Goal: Task Accomplishment & Management: Manage account settings

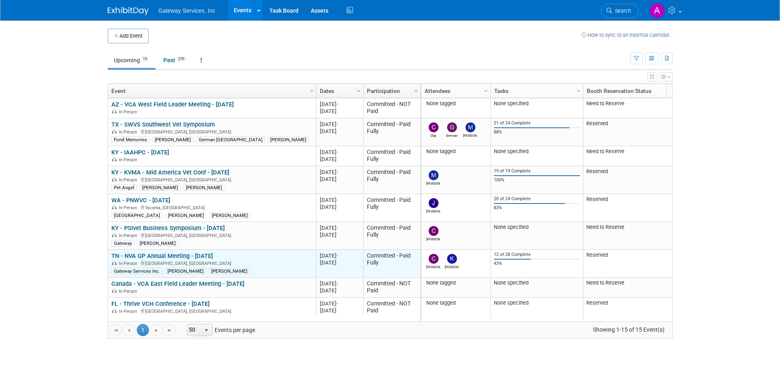
click at [186, 255] on link "TN - NVA GP Annual Meeting - [DATE]" at bounding box center [162, 255] width 102 height 7
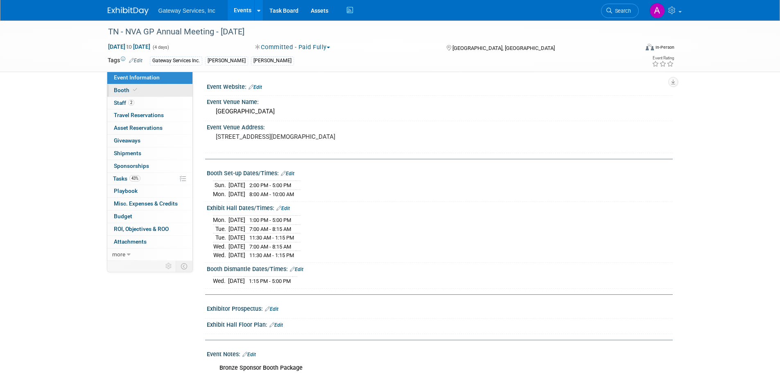
click at [156, 93] on link "Booth" at bounding box center [149, 90] width 85 height 12
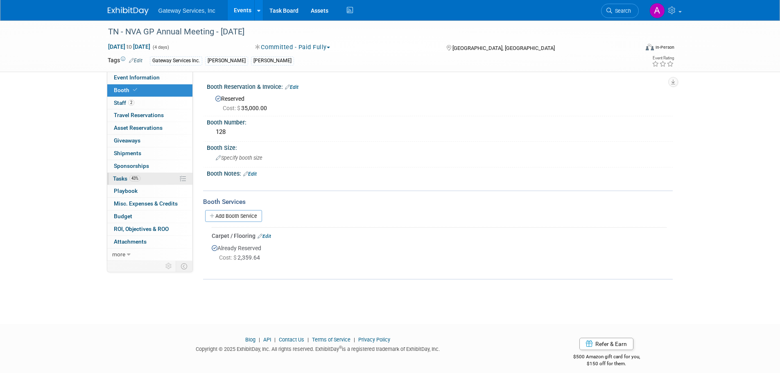
click at [156, 175] on link "43% Tasks 43%" at bounding box center [149, 179] width 85 height 12
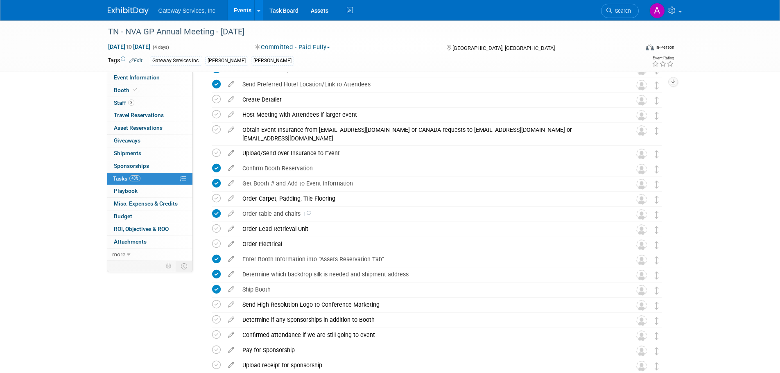
scroll to position [287, 0]
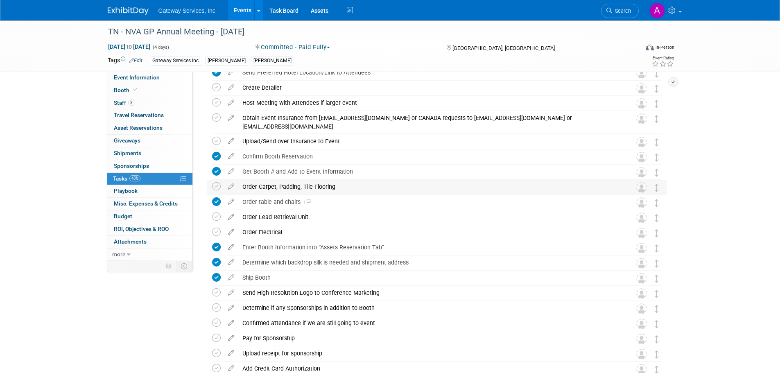
click at [310, 189] on div "Order Carpet, Padding, Tile Flooring" at bounding box center [429, 187] width 382 height 14
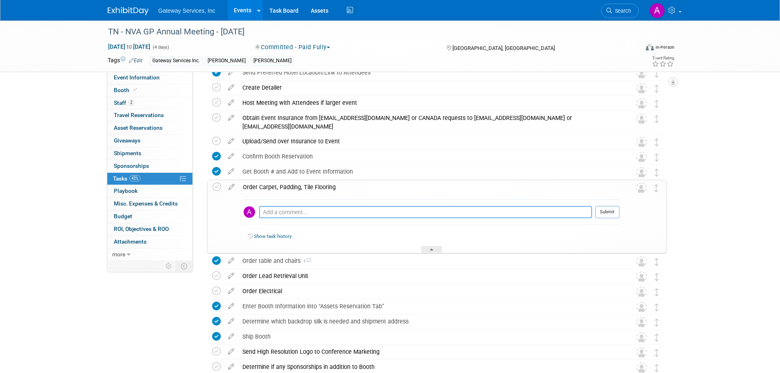
click at [403, 208] on textarea at bounding box center [425, 212] width 333 height 12
type textarea "ordered vinyl"
click at [609, 215] on button "Submit" at bounding box center [607, 212] width 24 height 12
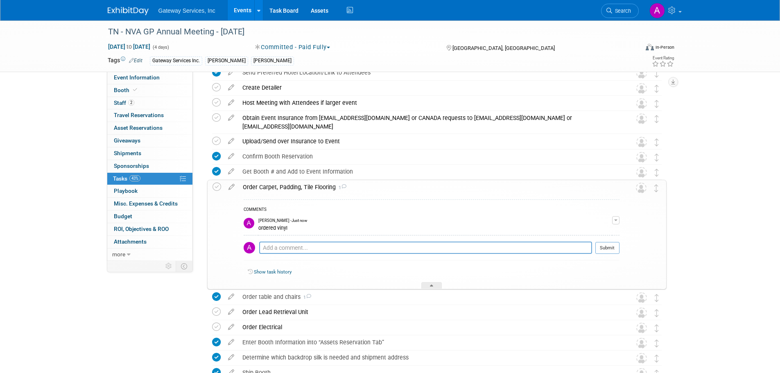
click at [314, 189] on div "Order Carpet, Padding, Tile Flooring 1" at bounding box center [429, 187] width 381 height 14
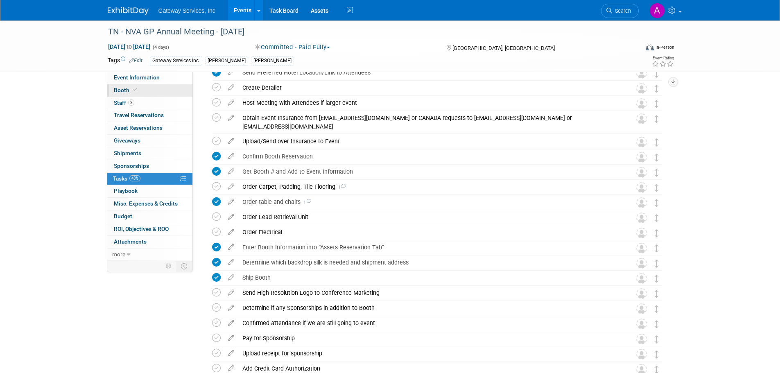
click at [151, 88] on link "Booth" at bounding box center [149, 90] width 85 height 12
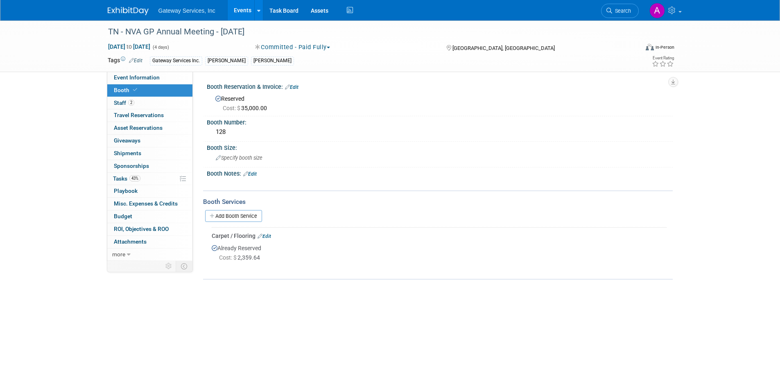
click at [256, 223] on div "Add Booth Service" at bounding box center [438, 215] width 470 height 19
click at [256, 218] on link "Add Booth Service" at bounding box center [233, 216] width 57 height 12
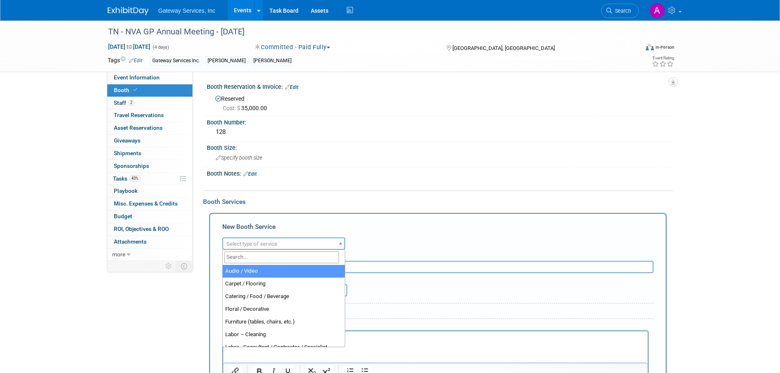
click at [280, 243] on span "Select type of service" at bounding box center [283, 243] width 121 height 11
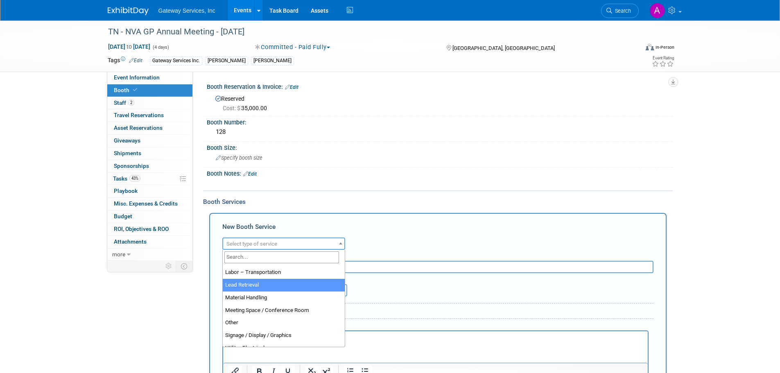
scroll to position [205, 0]
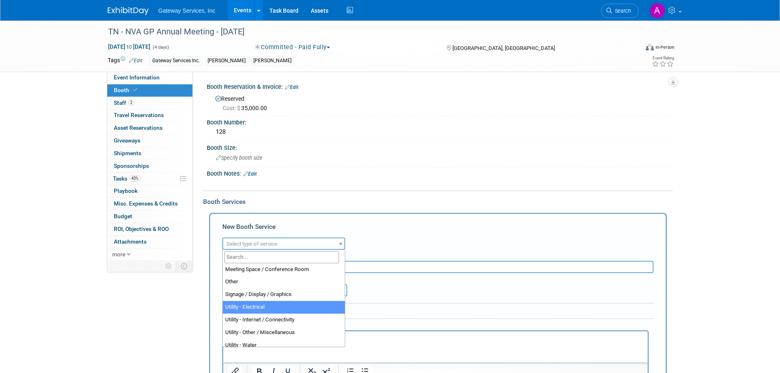
select select "8"
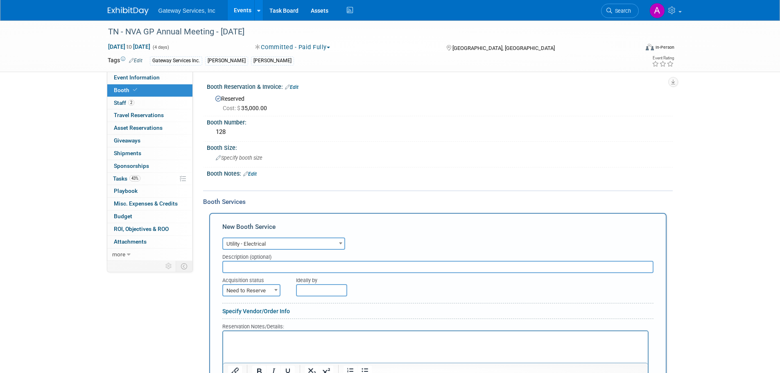
click at [271, 295] on span "Need to Reserve" at bounding box center [251, 290] width 56 height 11
drag, startPoint x: 265, startPoint y: 311, endPoint x: 292, endPoint y: 311, distance: 27.4
select select "2"
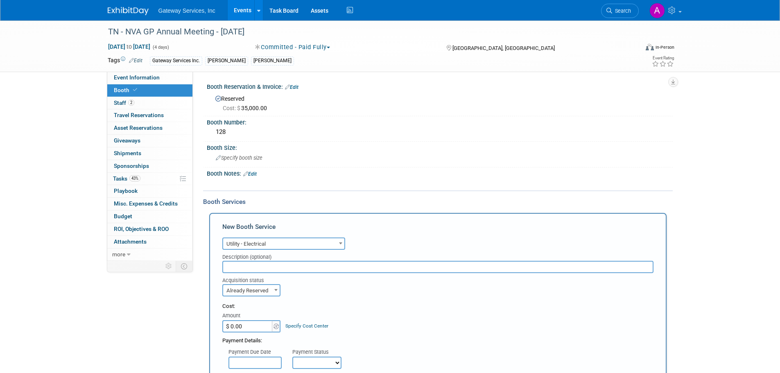
click at [256, 325] on input "$ 0.00" at bounding box center [247, 326] width 51 height 12
type input "$ 143.33"
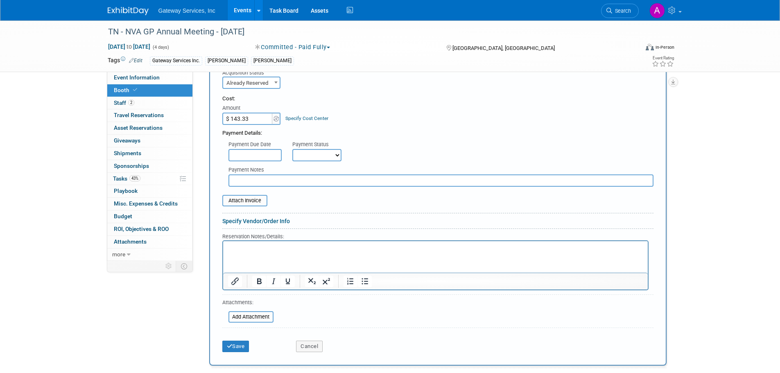
scroll to position [271, 0]
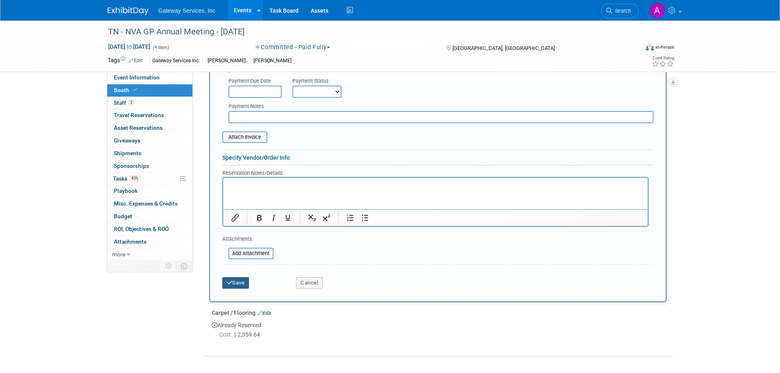
click at [240, 281] on button "Save" at bounding box center [235, 282] width 27 height 11
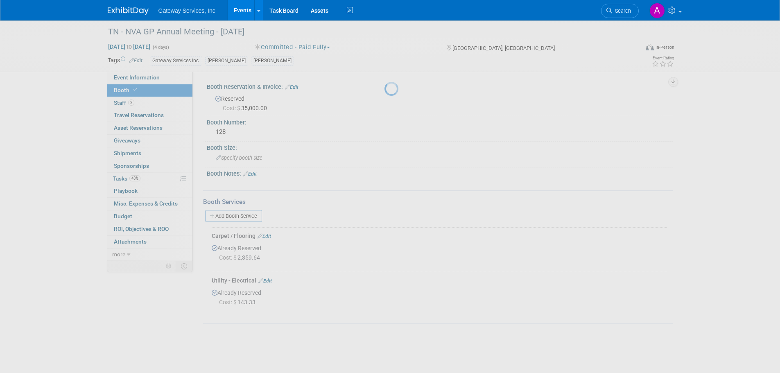
scroll to position [0, 0]
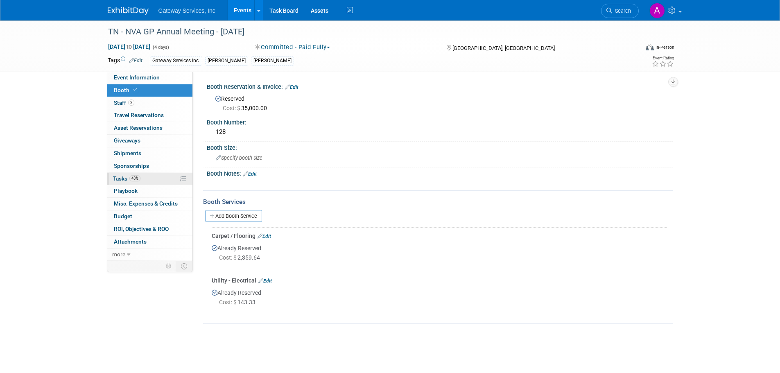
click at [151, 183] on link "43% Tasks 43%" at bounding box center [149, 179] width 85 height 12
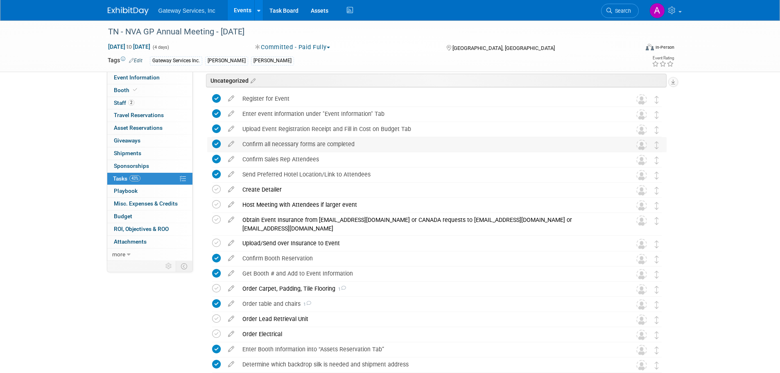
scroll to position [205, 0]
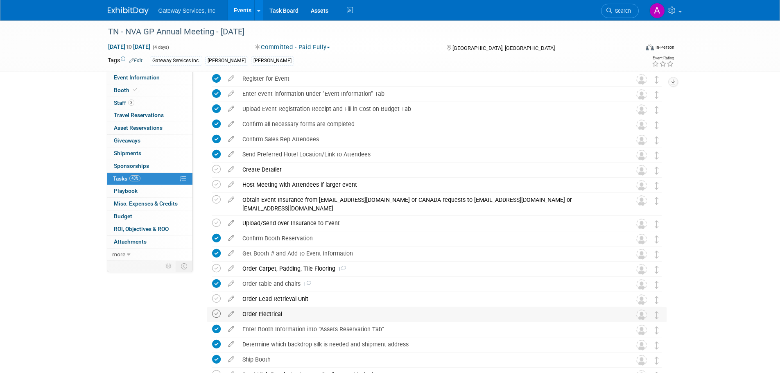
click at [217, 314] on icon at bounding box center [216, 313] width 9 height 9
click at [257, 316] on div "Order Electrical" at bounding box center [429, 314] width 382 height 14
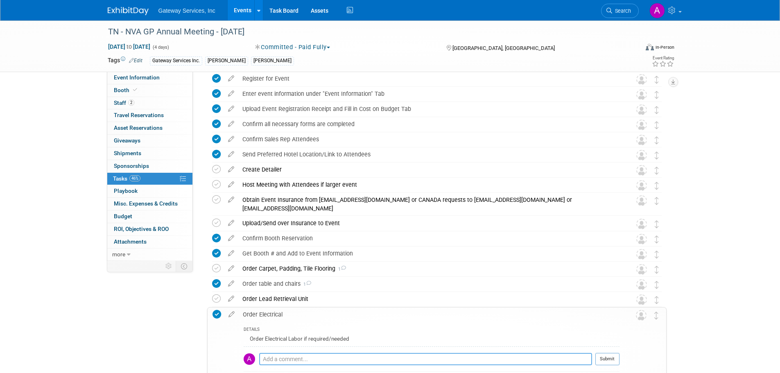
click at [286, 359] on textarea at bounding box center [425, 359] width 333 height 12
type textarea "ordered"
drag, startPoint x: 604, startPoint y: 355, endPoint x: 600, endPoint y: 355, distance: 4.5
click at [604, 356] on button "Submit" at bounding box center [607, 359] width 24 height 12
click at [255, 316] on div "Order Electrical 1" at bounding box center [429, 314] width 381 height 14
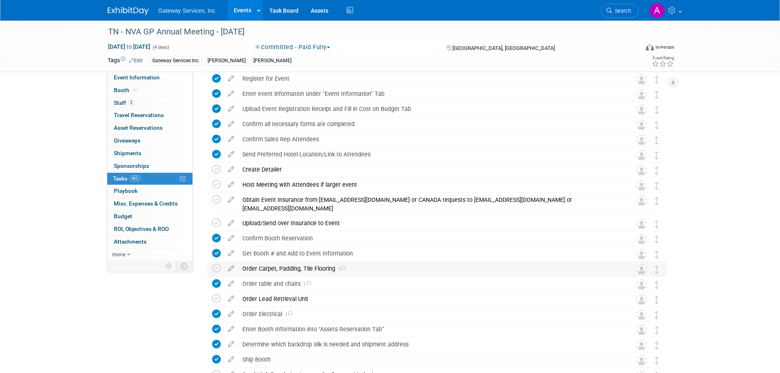
drag, startPoint x: 220, startPoint y: 267, endPoint x: 247, endPoint y: 272, distance: 27.5
click at [220, 267] on icon at bounding box center [216, 268] width 9 height 9
click at [276, 268] on div "Order Carpet, Padding, Tile Flooring 1" at bounding box center [429, 269] width 382 height 14
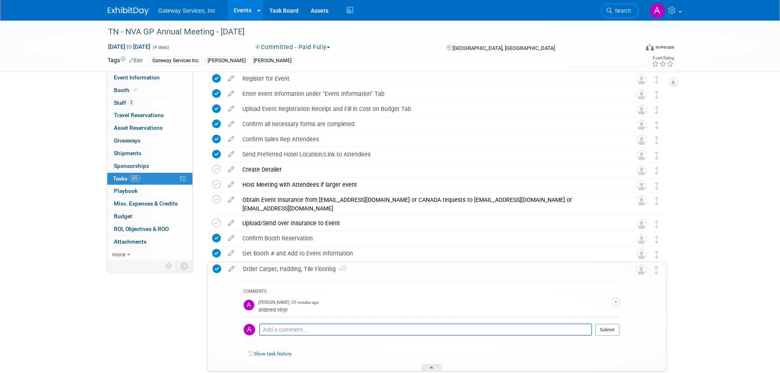
click at [303, 267] on div "Order Carpet, Padding, Tile Flooring 1" at bounding box center [429, 269] width 381 height 14
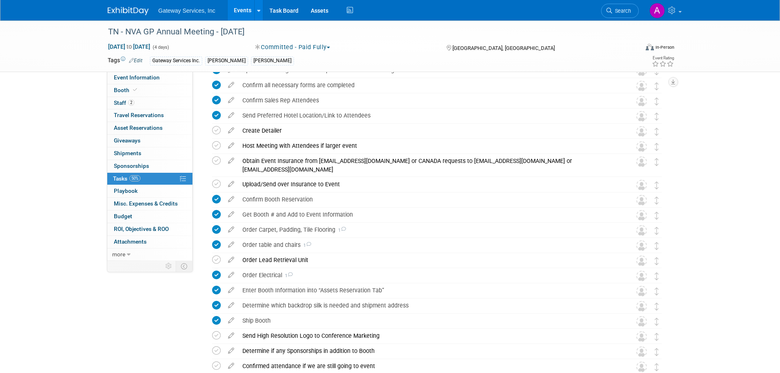
scroll to position [222, 0]
